Goal: Task Accomplishment & Management: Manage account settings

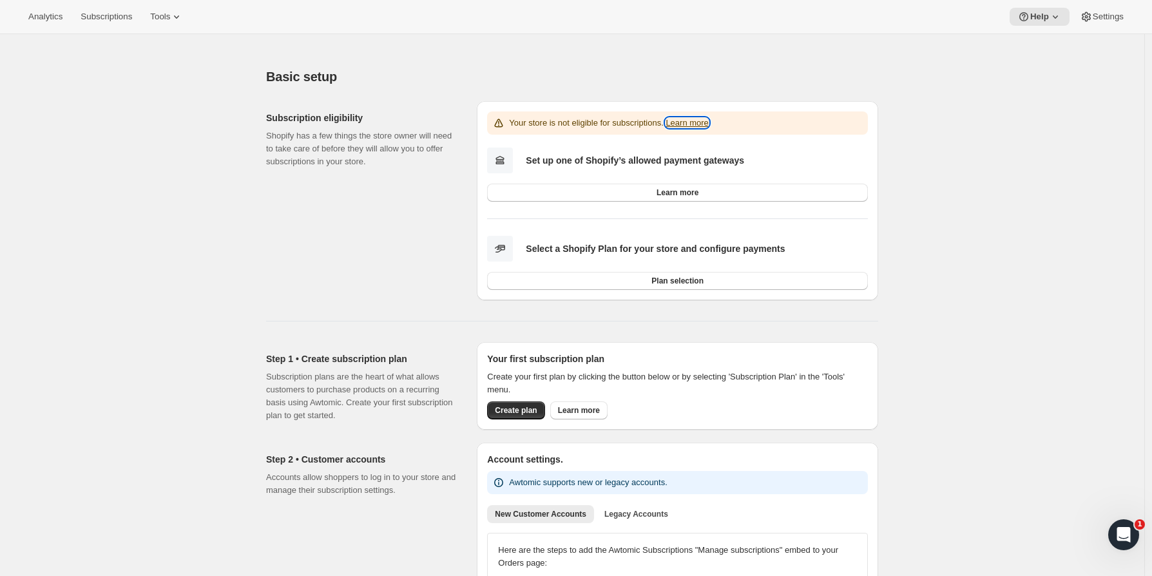
click at [705, 121] on link "Learn more" at bounding box center [686, 123] width 43 height 10
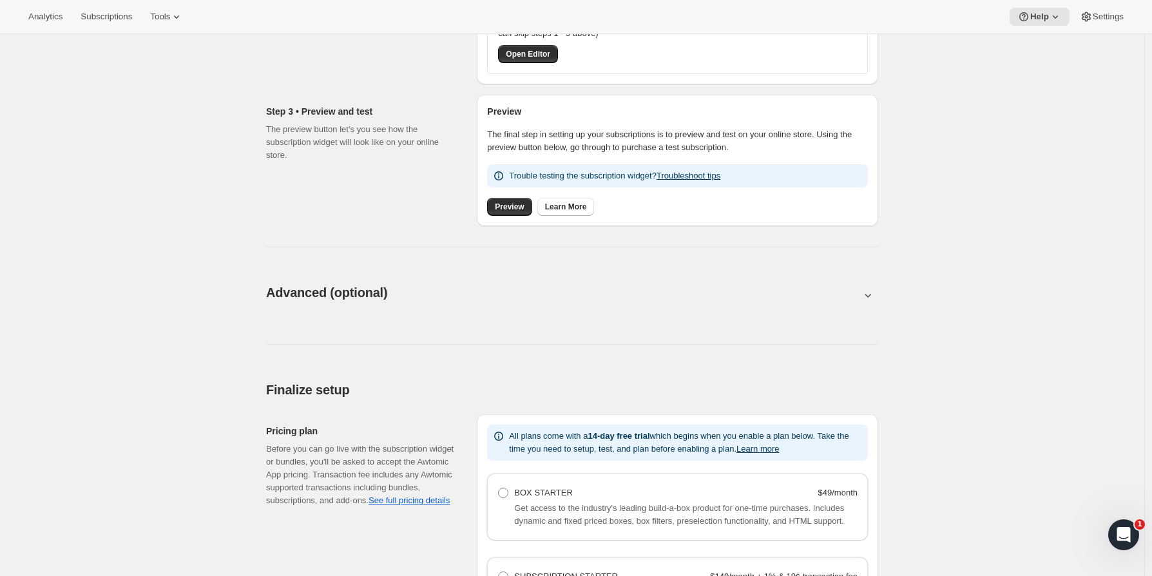
scroll to position [1015, 0]
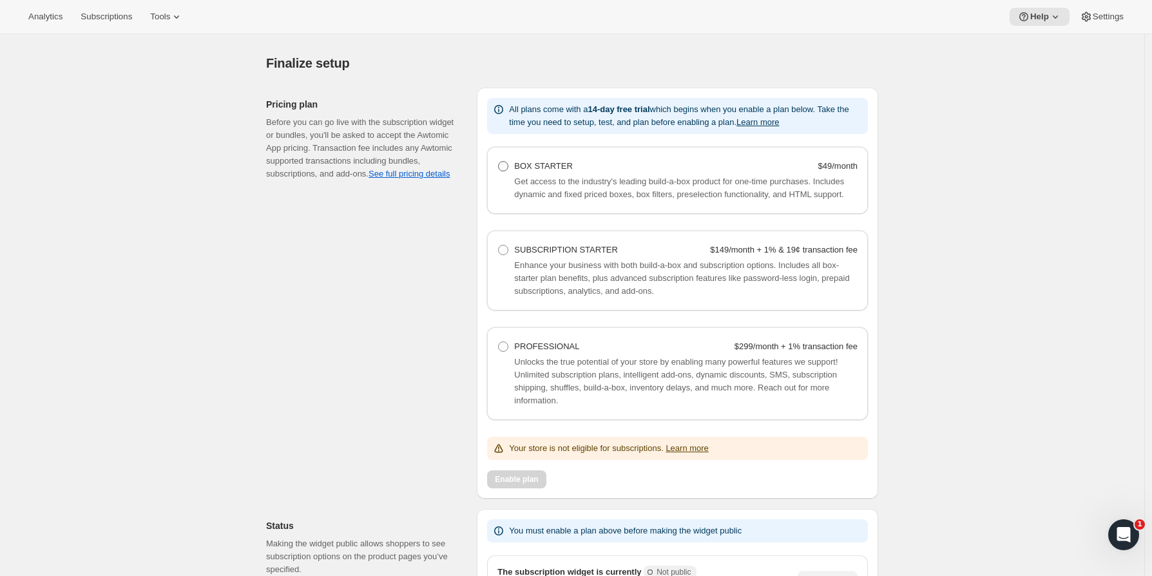
click at [508, 174] on label "BOX STARTER $49/month" at bounding box center [677, 166] width 360 height 18
click at [499, 162] on Starter "BOX STARTER $49/month" at bounding box center [498, 161] width 1 height 1
radio Starter "true"
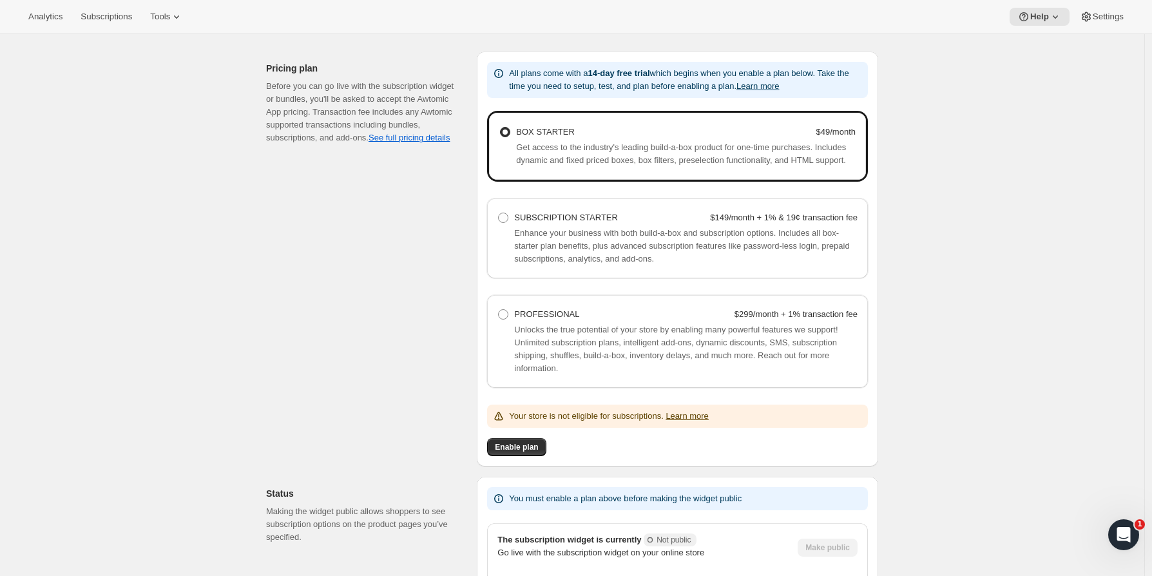
scroll to position [1043, 0]
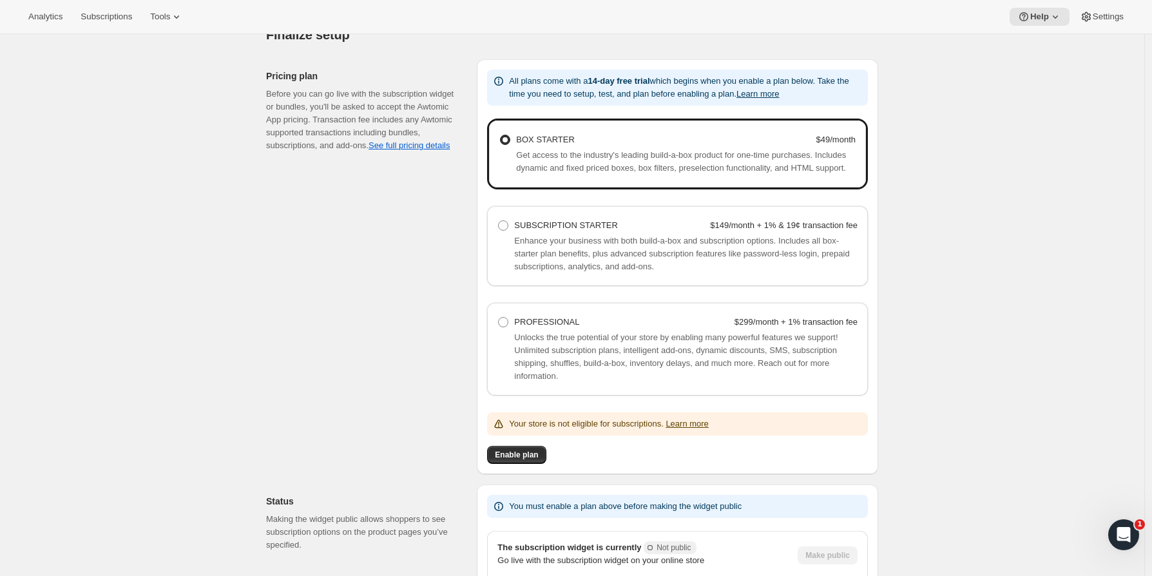
click at [533, 460] on span "Enable plan" at bounding box center [516, 455] width 43 height 10
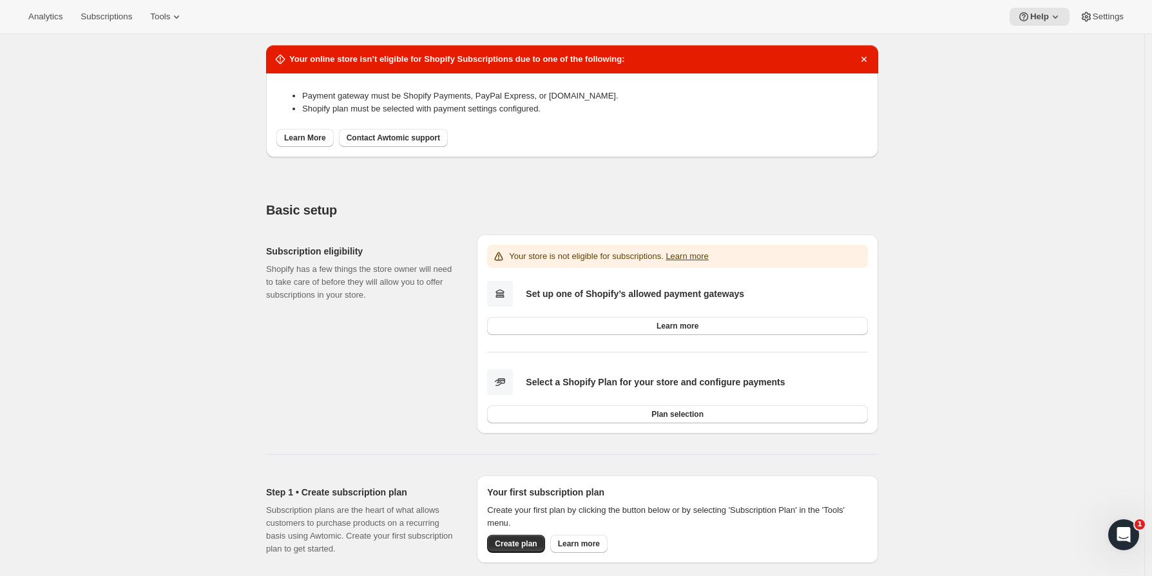
scroll to position [0, 0]
